Goal: Find specific page/section: Find specific page/section

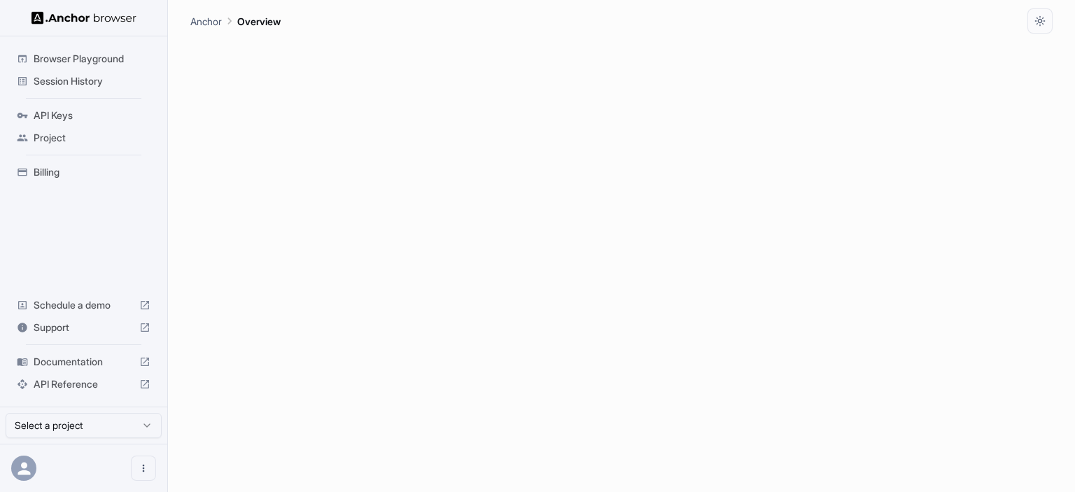
click at [43, 171] on span "Billing" at bounding box center [92, 172] width 117 height 14
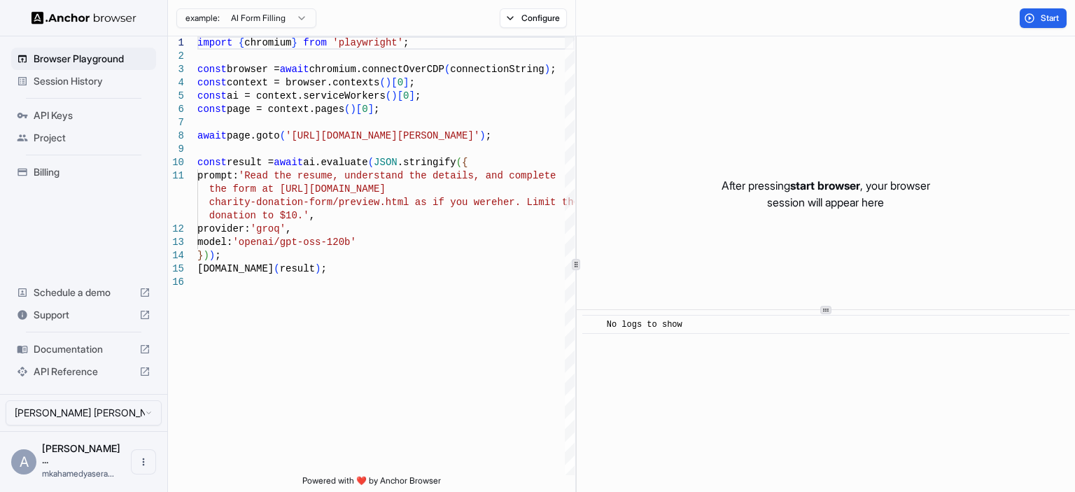
click at [87, 86] on span "Session History" at bounding box center [92, 81] width 117 height 14
